Goal: Task Accomplishment & Management: Manage account settings

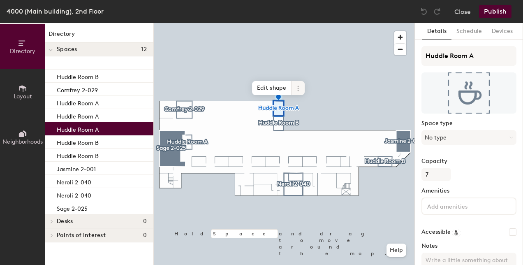
click at [296, 86] on icon at bounding box center [298, 88] width 7 height 7
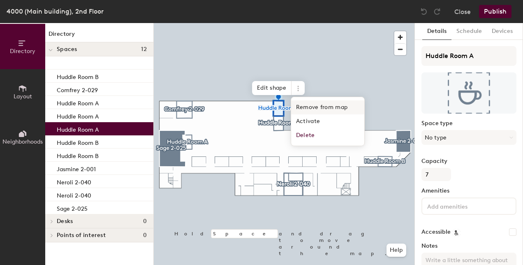
click at [313, 109] on span "Remove from map" at bounding box center [327, 107] width 73 height 14
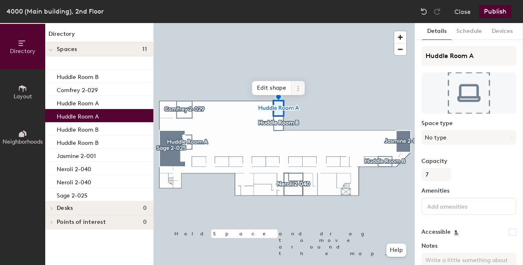
click at [296, 90] on icon at bounding box center [298, 88] width 7 height 7
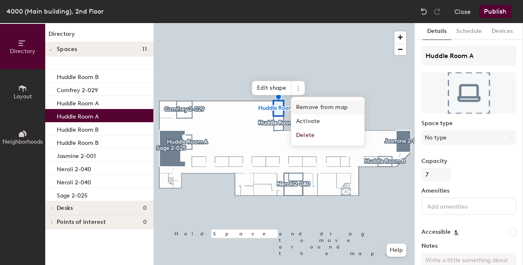
click at [300, 109] on span "Remove from map" at bounding box center [327, 107] width 73 height 14
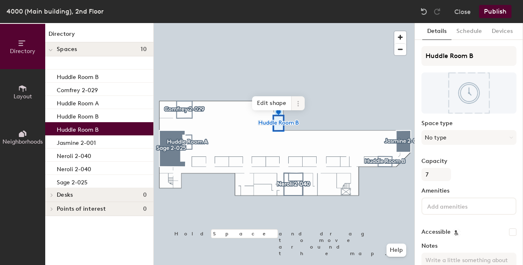
click at [298, 103] on icon at bounding box center [298, 103] width 7 height 7
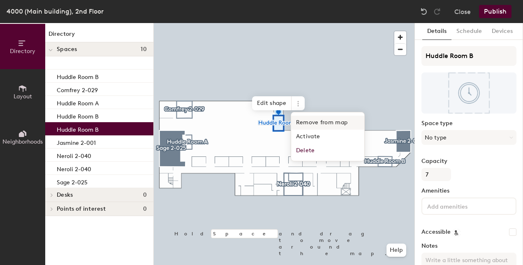
click at [299, 120] on span "Remove from map" at bounding box center [327, 123] width 73 height 14
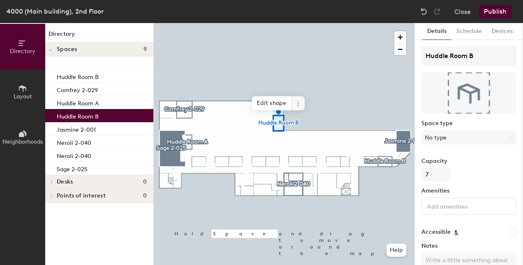
click at [299, 101] on icon at bounding box center [298, 103] width 7 height 7
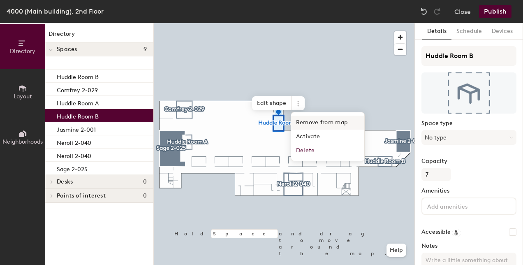
click at [299, 118] on span "Remove from map" at bounding box center [327, 123] width 73 height 14
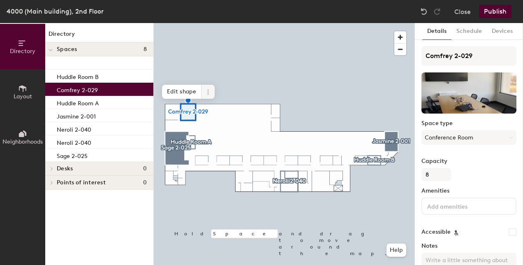
click at [210, 93] on icon at bounding box center [208, 92] width 7 height 7
